Goal: Find specific page/section: Find specific page/section

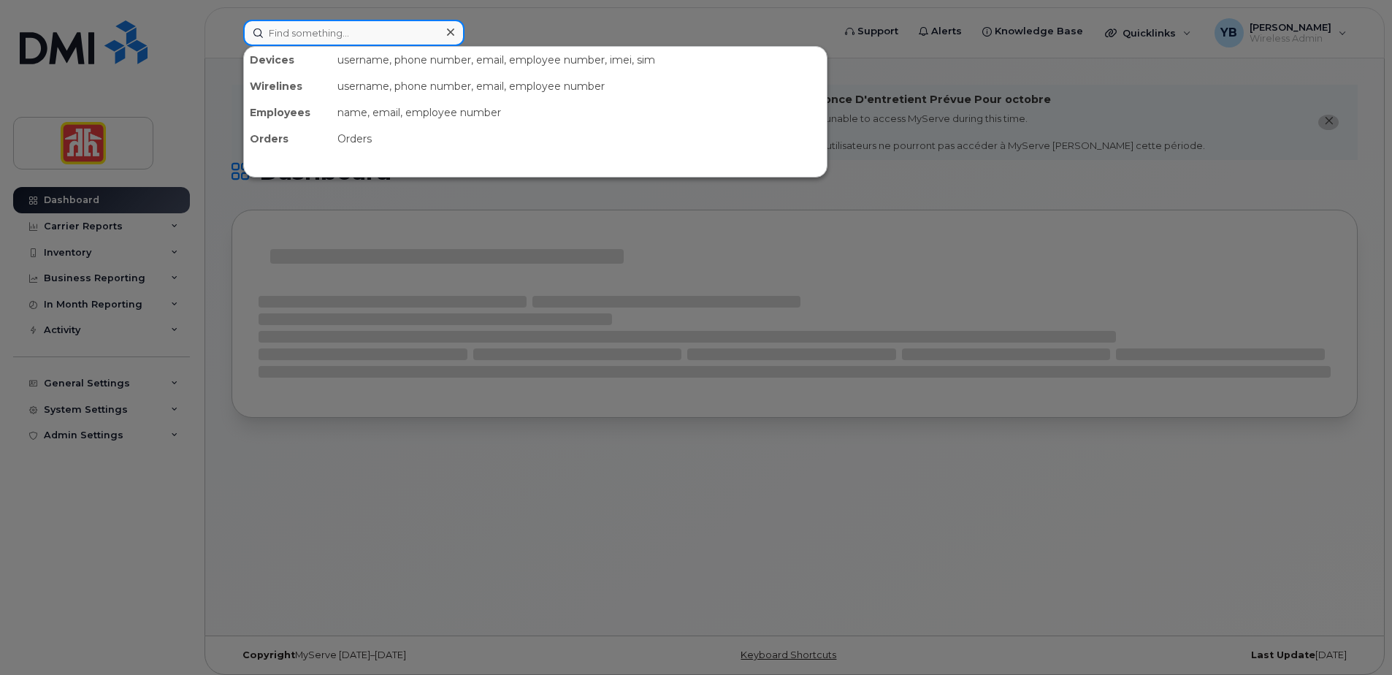
click at [296, 26] on input at bounding box center [353, 33] width 221 height 26
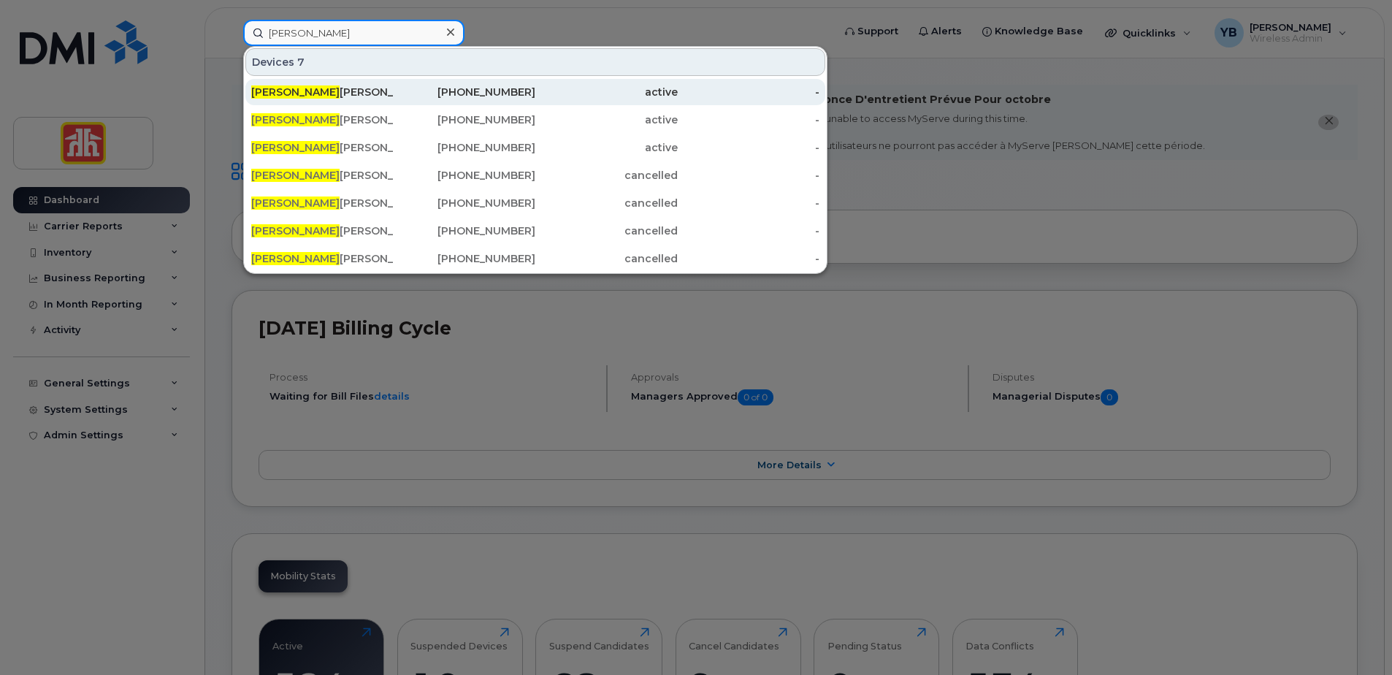
type input "[PERSON_NAME]"
click at [286, 88] on div "[PERSON_NAME]" at bounding box center [322, 92] width 142 height 15
